Goal: Task Accomplishment & Management: Complete application form

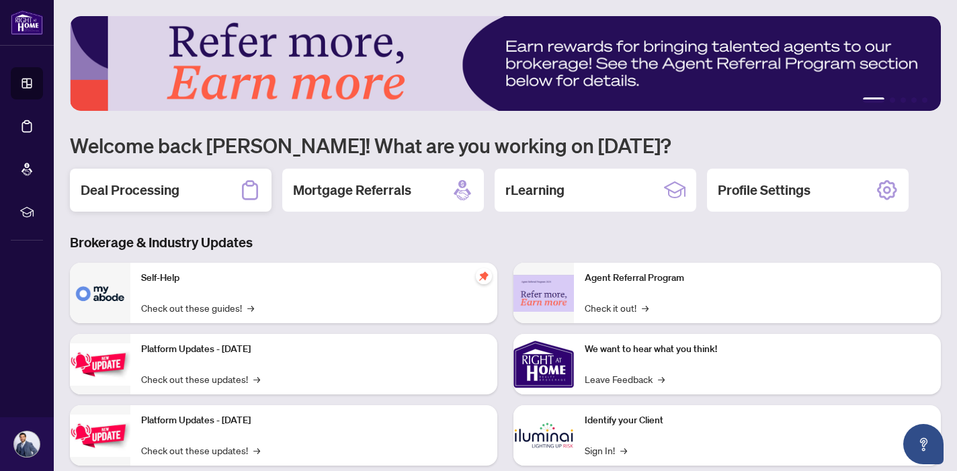
click at [198, 190] on div "Deal Processing" at bounding box center [171, 190] width 202 height 43
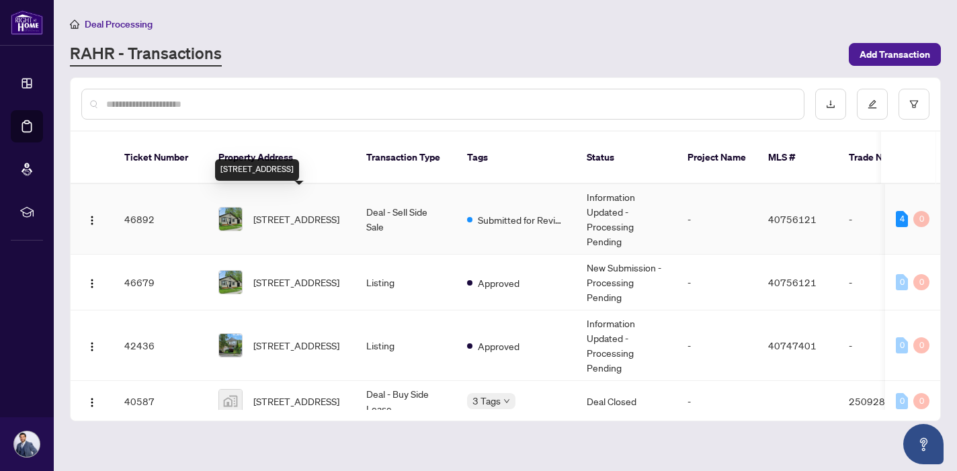
click at [309, 212] on span "[STREET_ADDRESS]" at bounding box center [296, 219] width 86 height 15
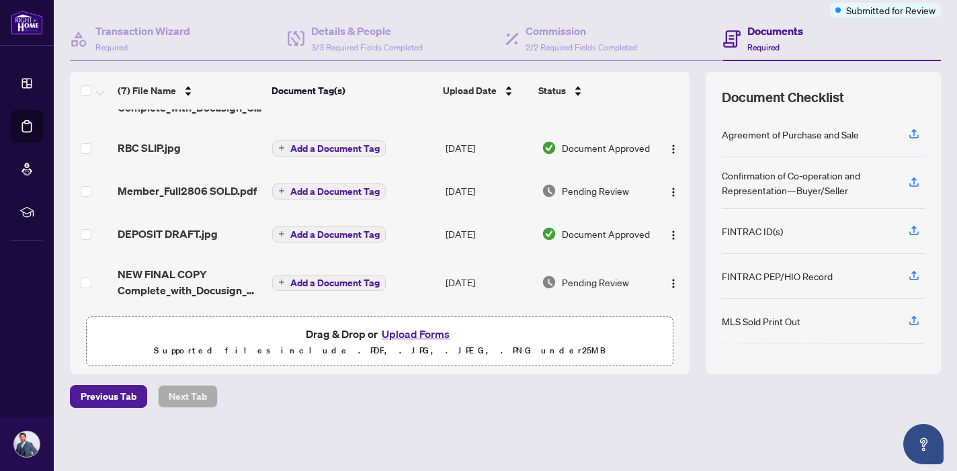
scroll to position [112, 0]
click at [438, 332] on button "Upload Forms" at bounding box center [416, 334] width 76 height 17
click at [434, 336] on button "Upload Forms" at bounding box center [416, 334] width 76 height 17
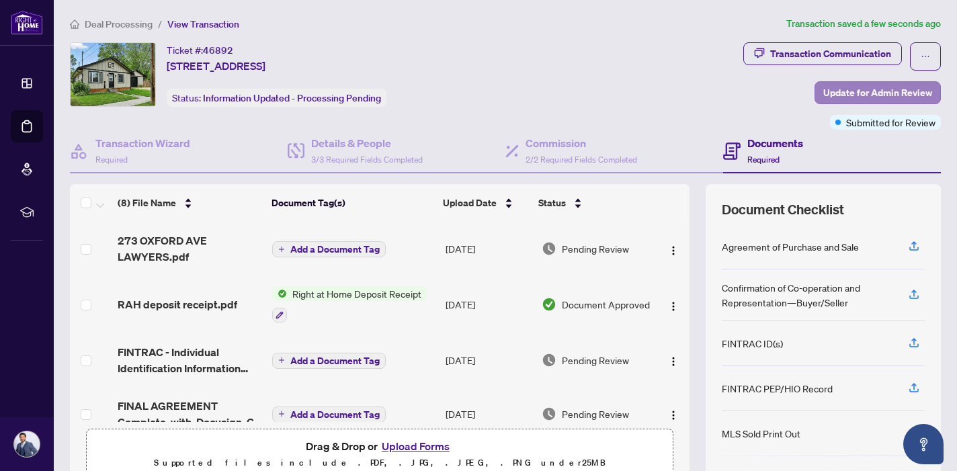
scroll to position [0, 0]
click at [857, 98] on span "Update for Admin Review" at bounding box center [878, 93] width 109 height 22
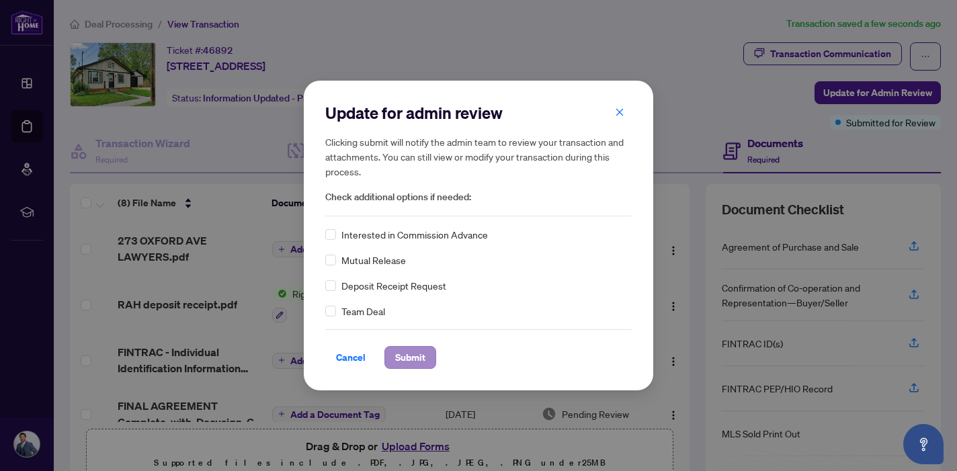
click at [415, 364] on span "Submit" at bounding box center [410, 358] width 30 height 22
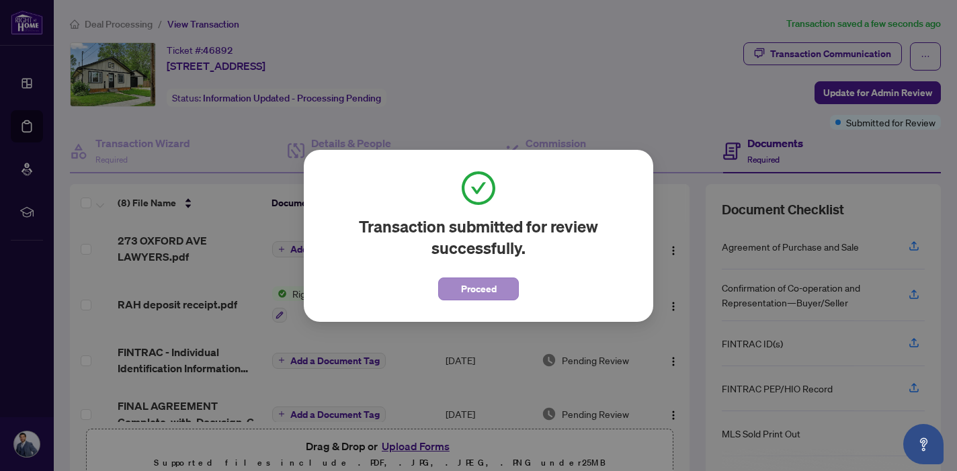
click at [481, 278] on span "Proceed" at bounding box center [479, 289] width 36 height 22
